Goal: Information Seeking & Learning: Get advice/opinions

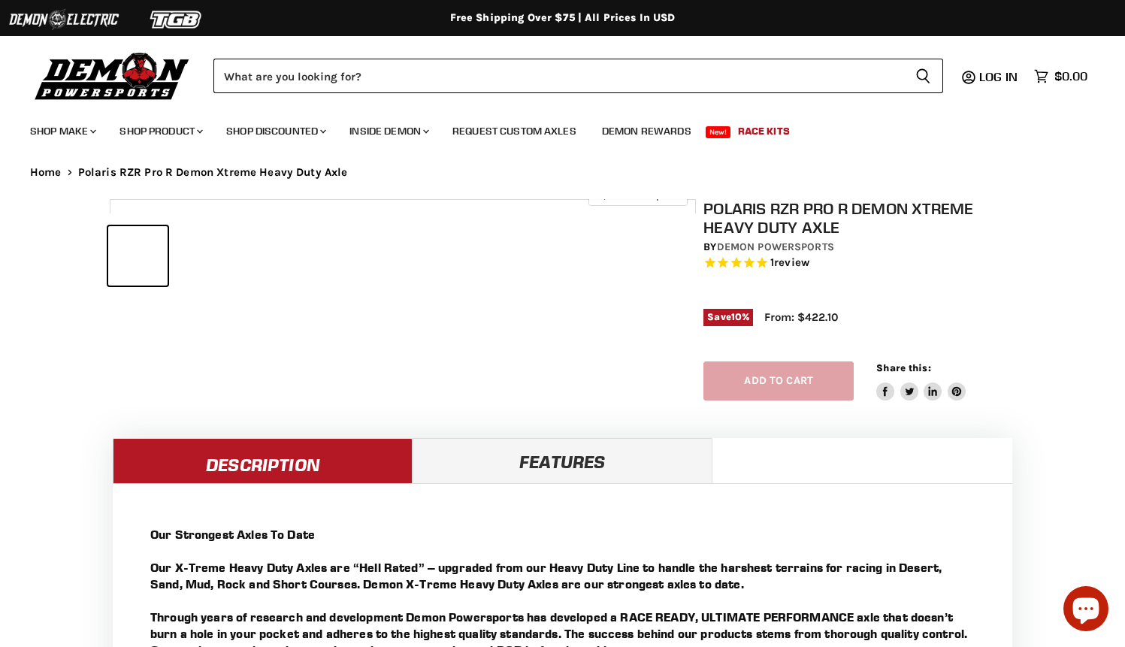
select select "******"
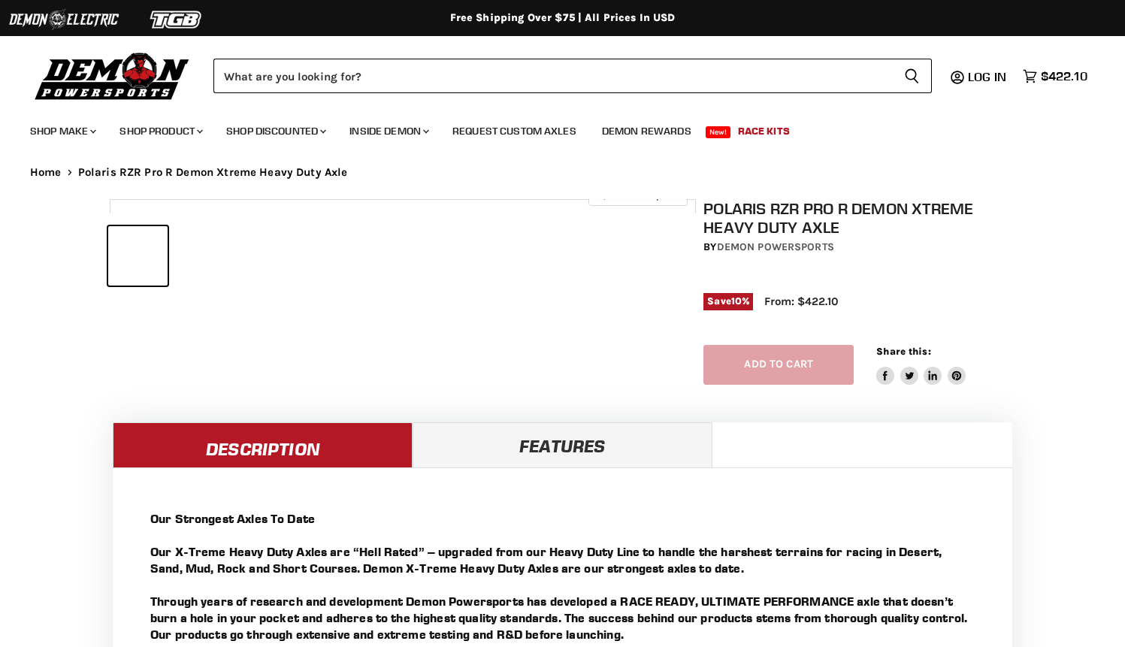
select select "******"
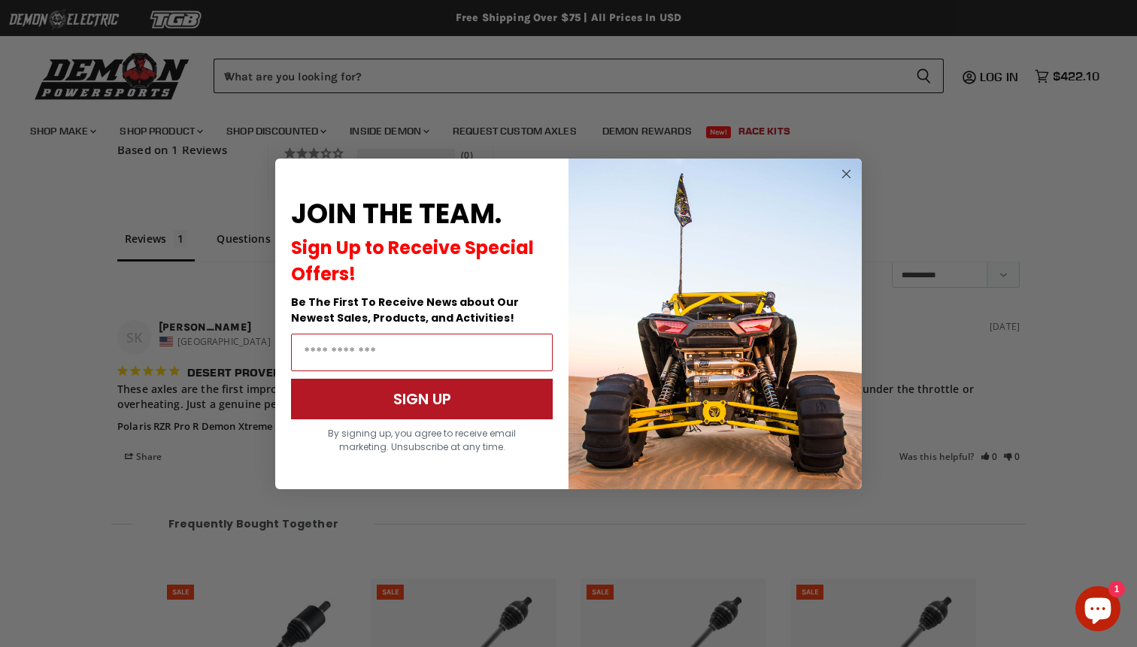
scroll to position [1942, 0]
